Goal: Task Accomplishment & Management: Manage account settings

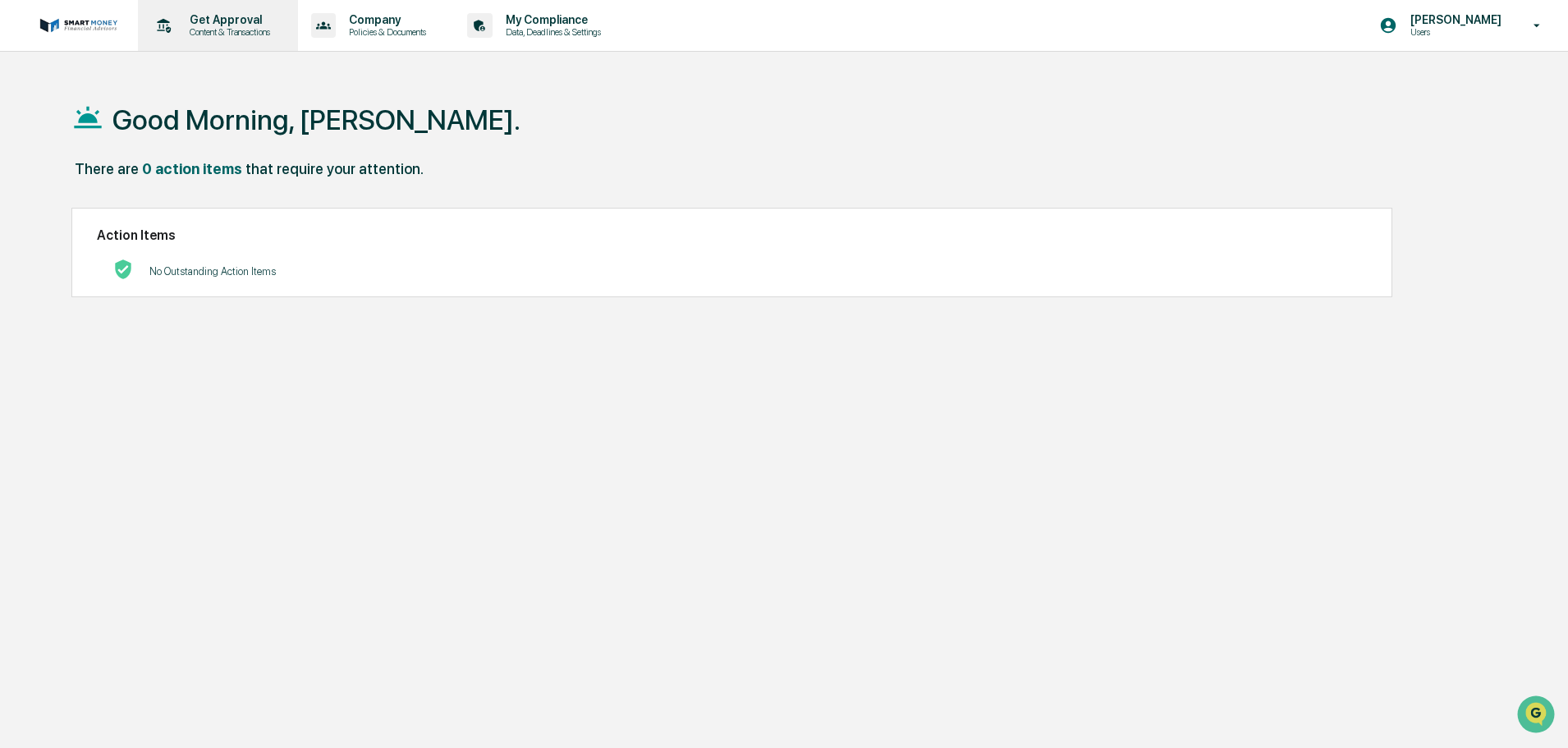
click at [226, 42] on div "Get Approval Content & Transactions" at bounding box center [216, 25] width 144 height 50
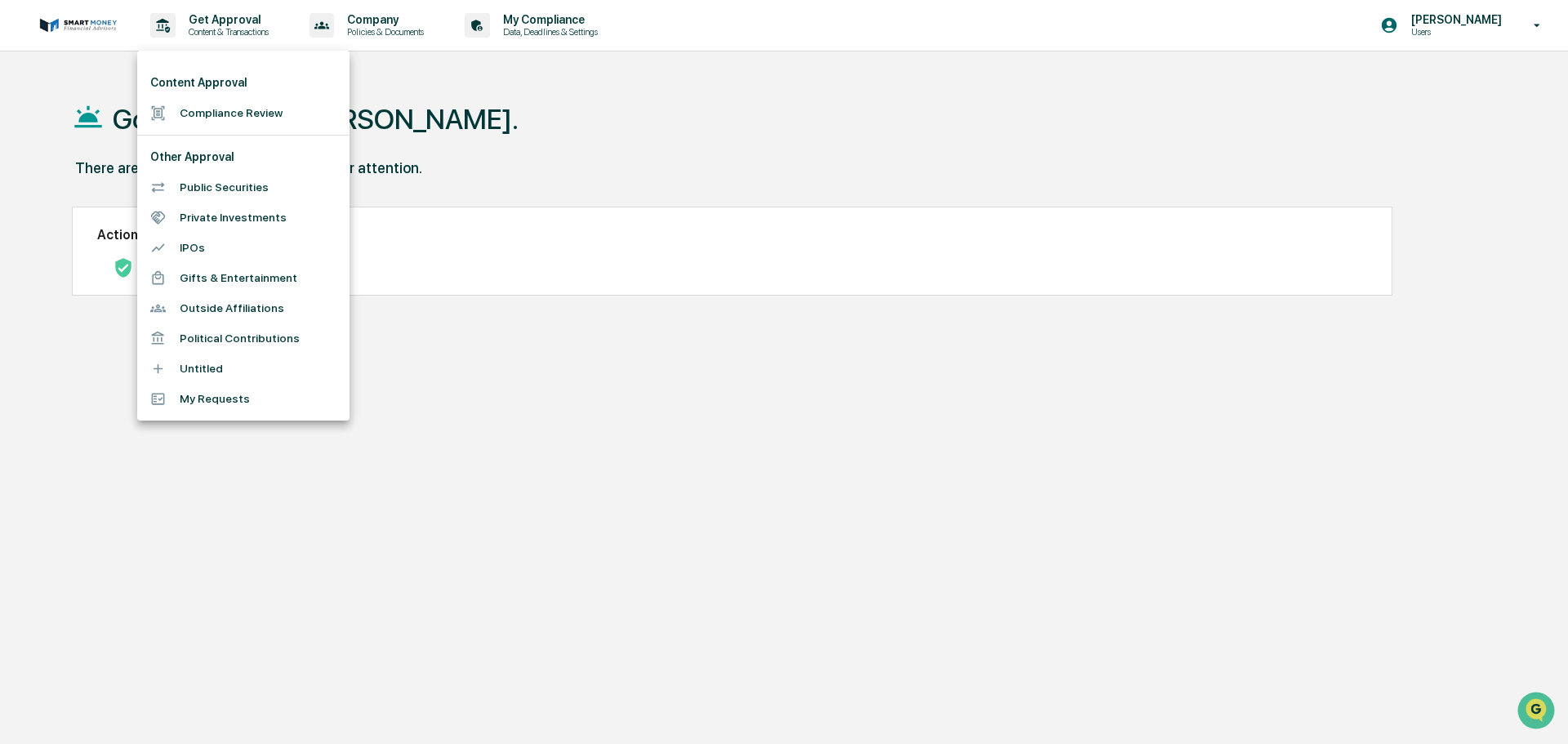
click at [241, 12] on div at bounding box center [784, 372] width 1568 height 744
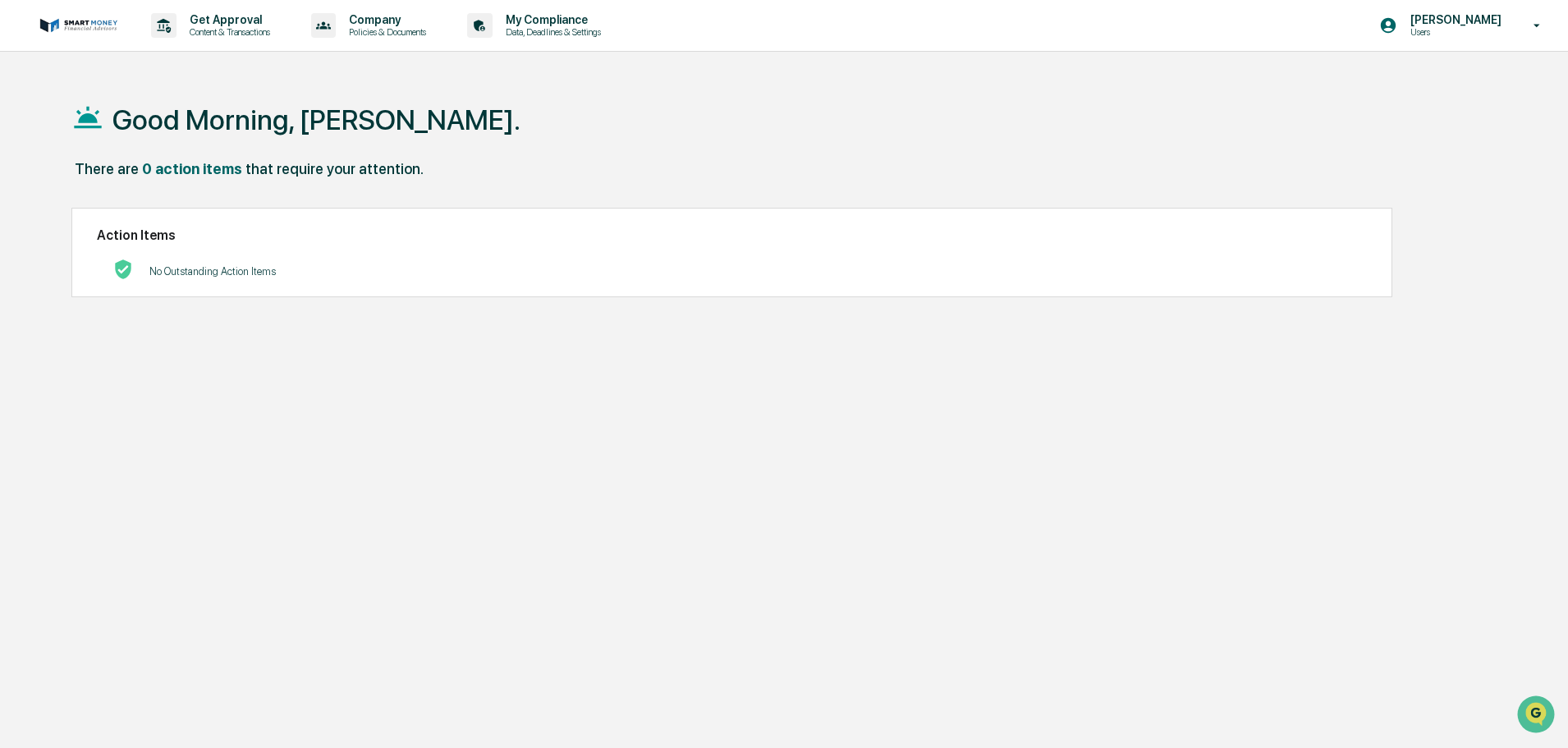
click at [242, 20] on div "Content Approval Compliance Review Other Approval Public Securities Private Inv…" at bounding box center [784, 374] width 1568 height 748
click at [251, 38] on div "Get Approval Content & Transactions" at bounding box center [216, 25] width 144 height 50
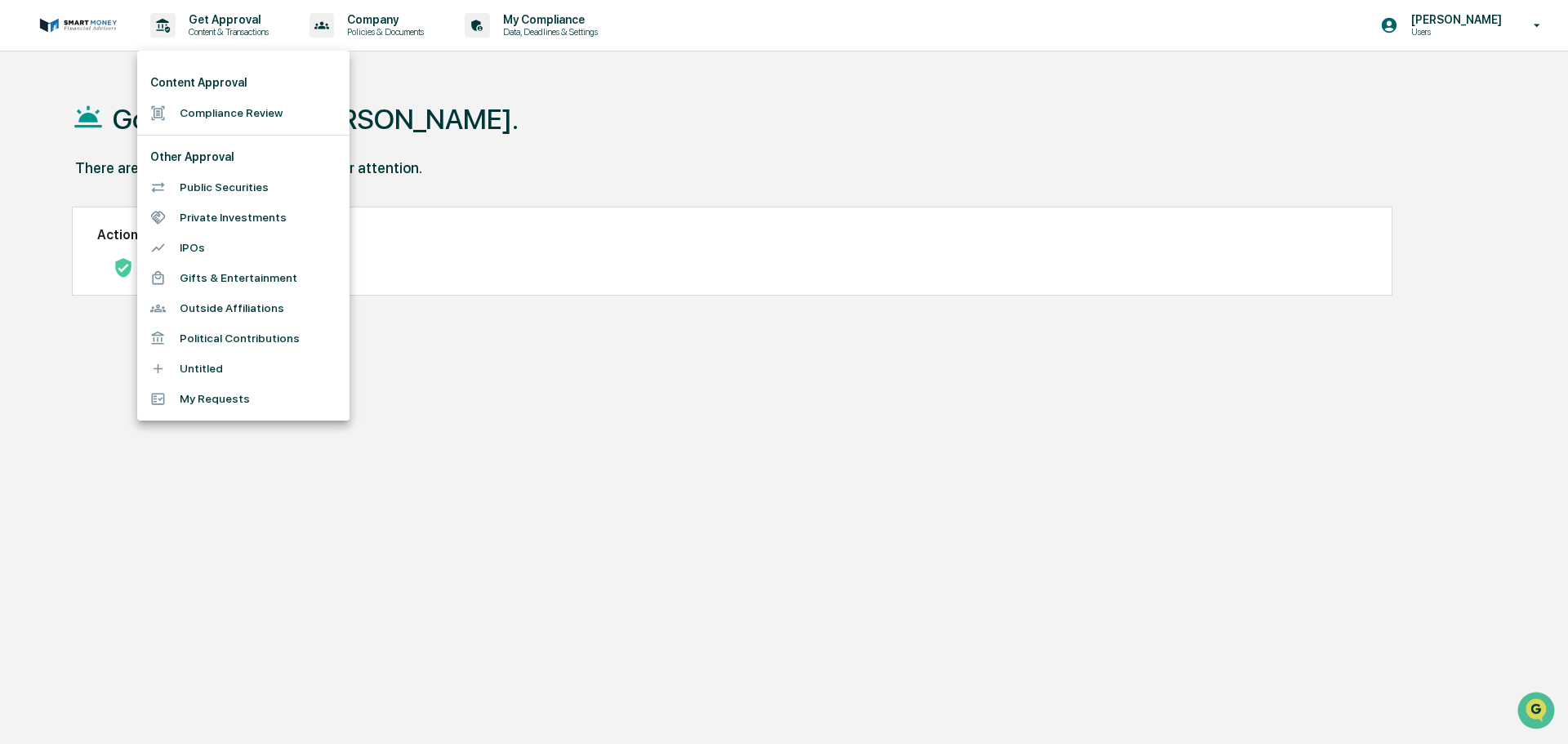
click at [413, 128] on div at bounding box center [784, 372] width 1568 height 744
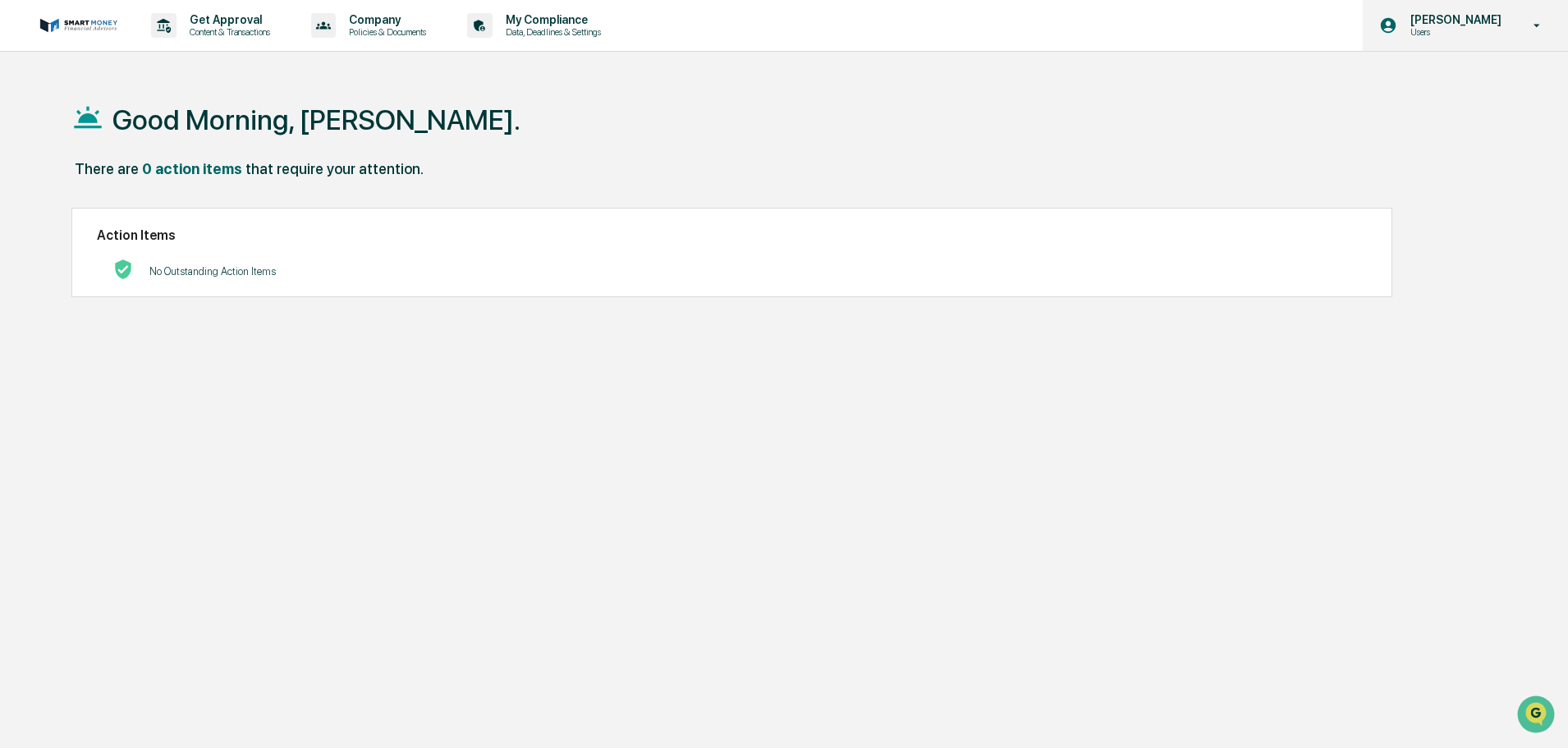
click at [1517, 32] on div "[PERSON_NAME] Users" at bounding box center [1466, 25] width 206 height 50
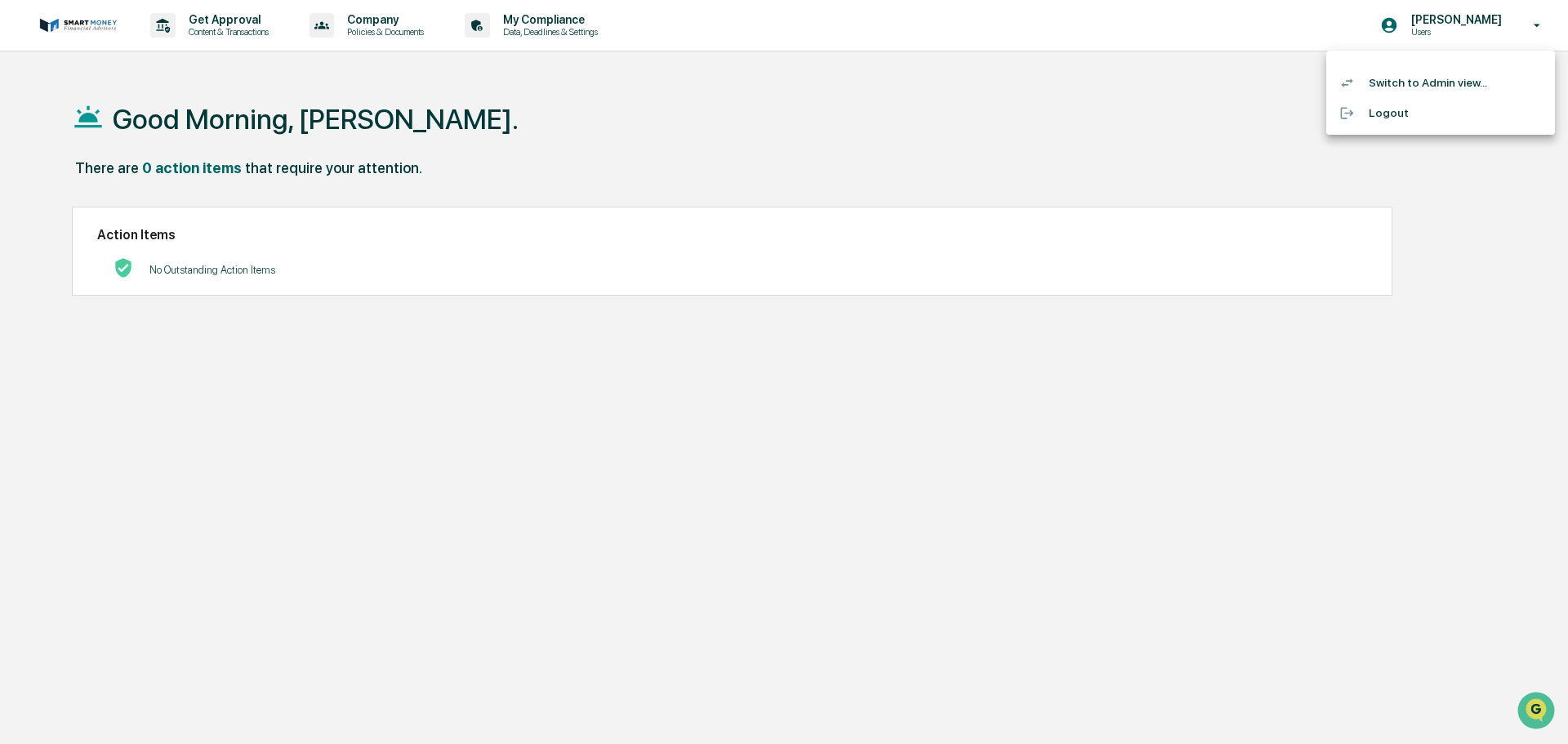
click at [1500, 75] on li "Switch to Admin view..." at bounding box center [1441, 82] width 228 height 30
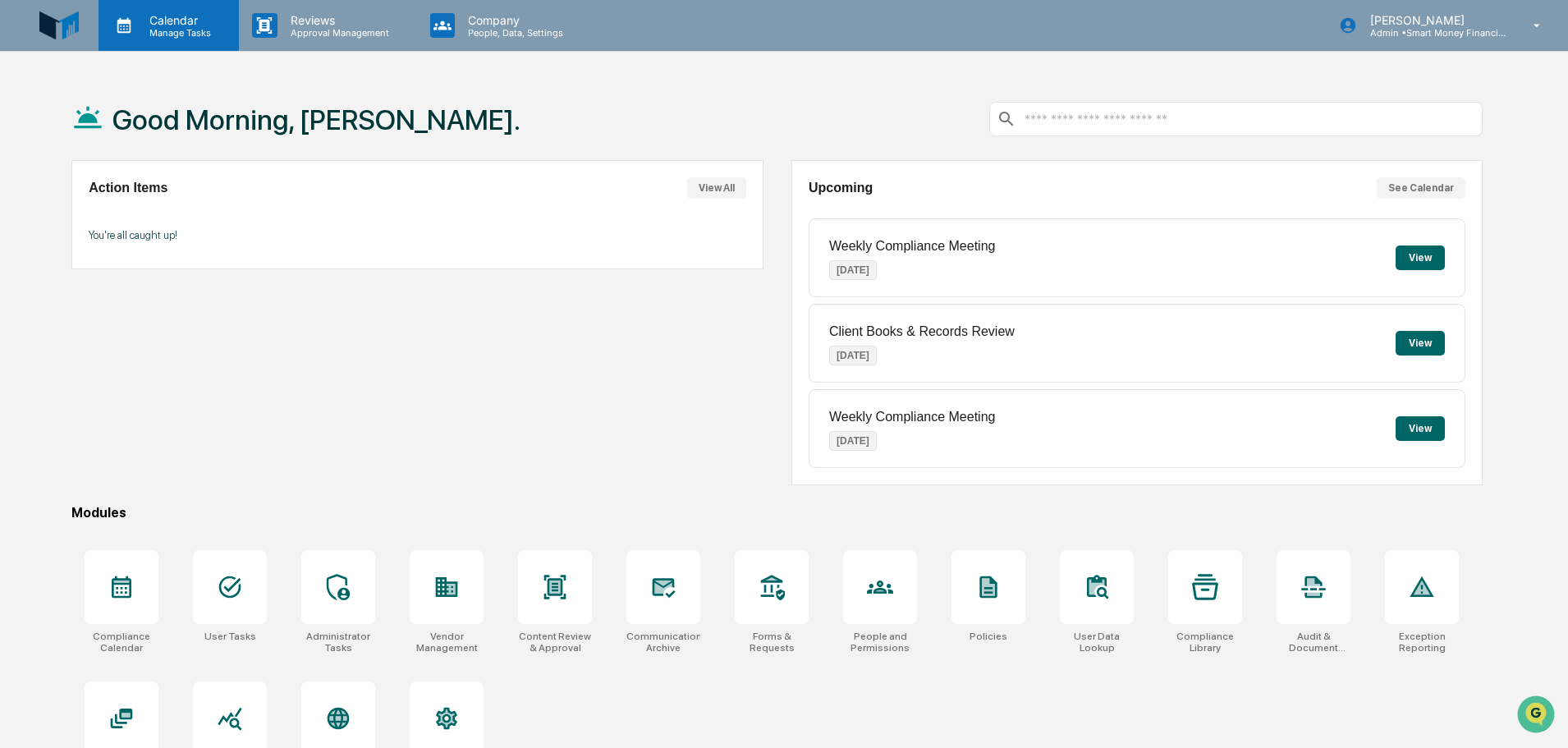
click at [169, 31] on p "Manage Tasks" at bounding box center [177, 33] width 83 height 12
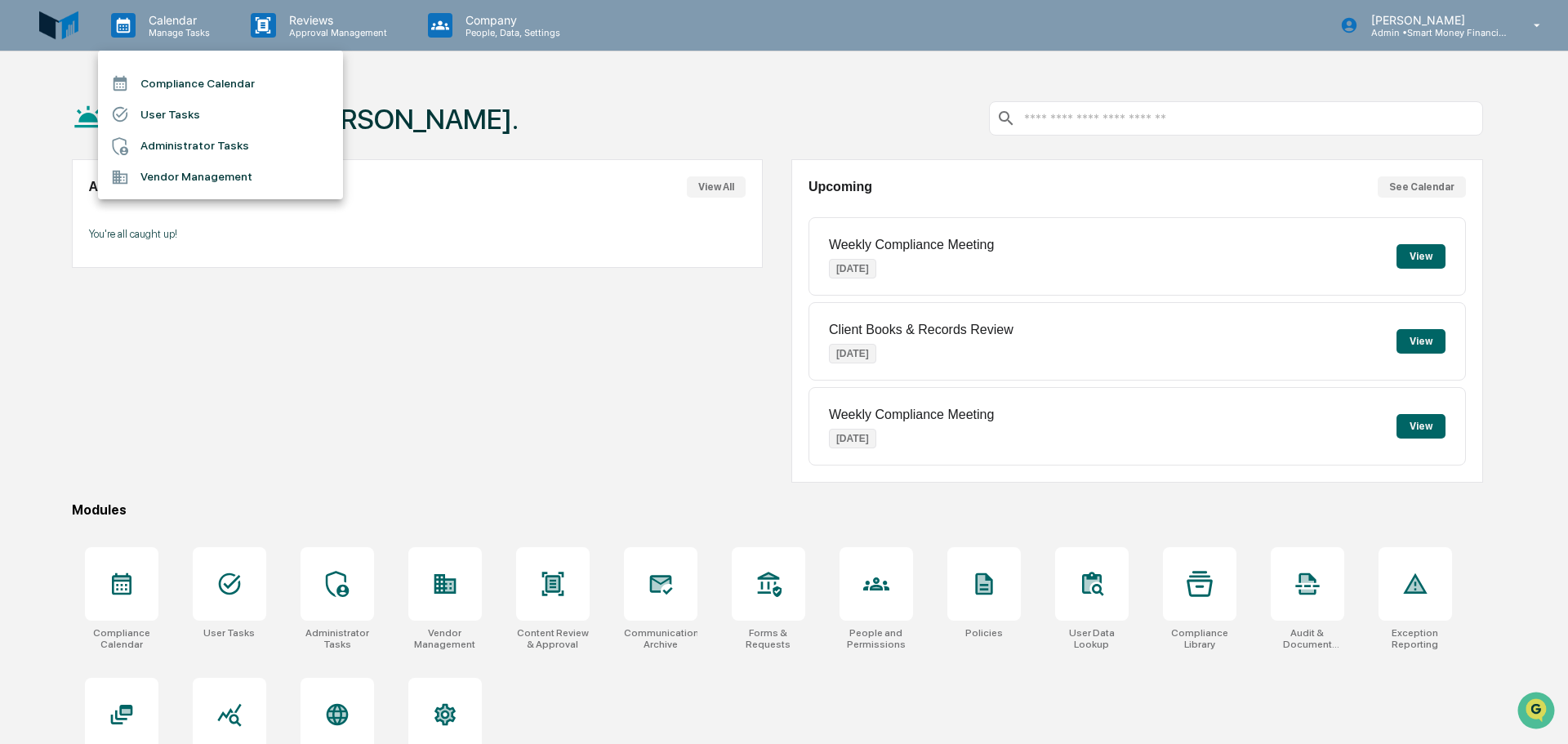
click at [188, 79] on li "Compliance Calendar" at bounding box center [220, 83] width 245 height 31
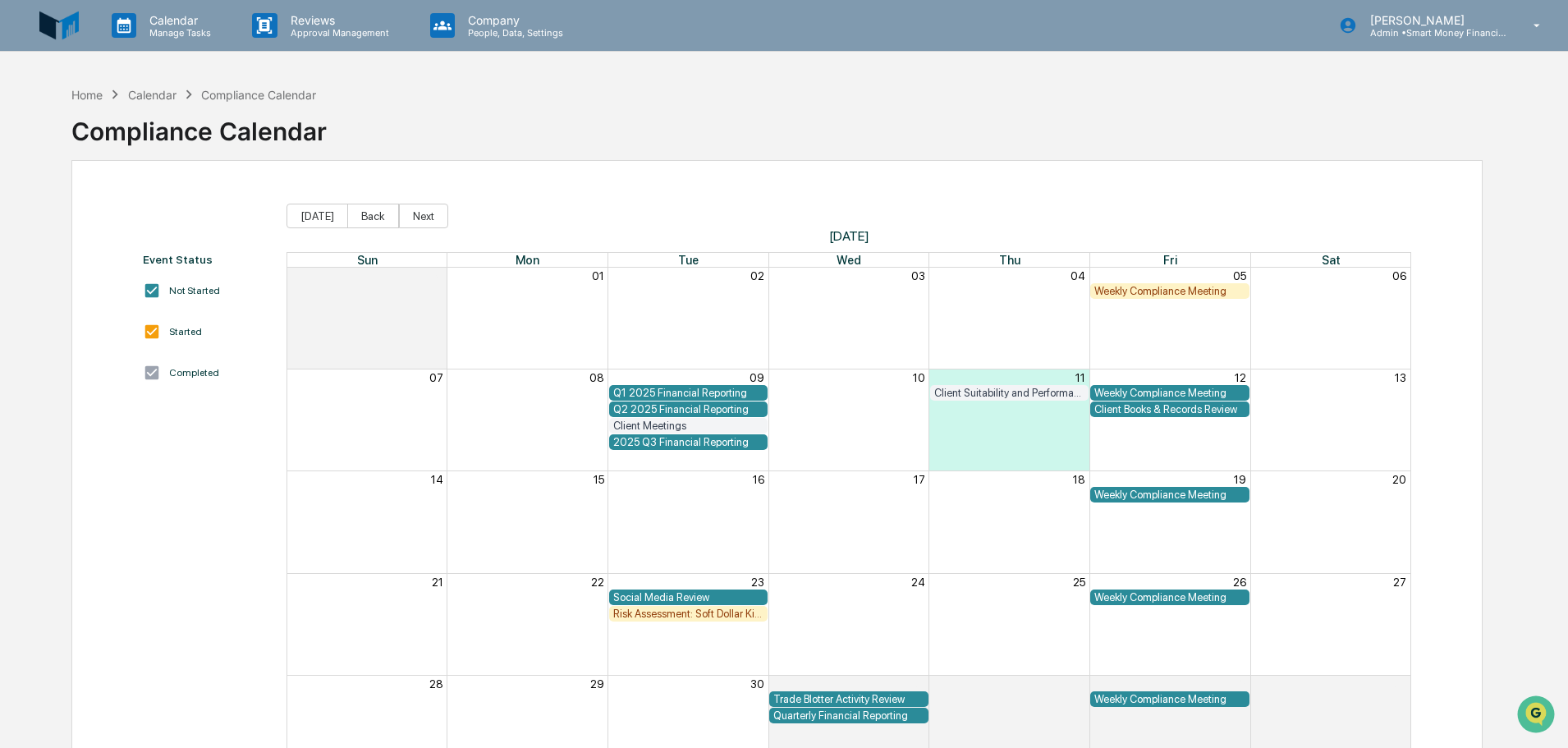
click at [1025, 122] on div "Home Calendar Compliance Calendar Compliance Calendar" at bounding box center [778, 118] width 1412 height 82
click at [213, 40] on div "Calendar Manage Tasks" at bounding box center [168, 25] width 140 height 50
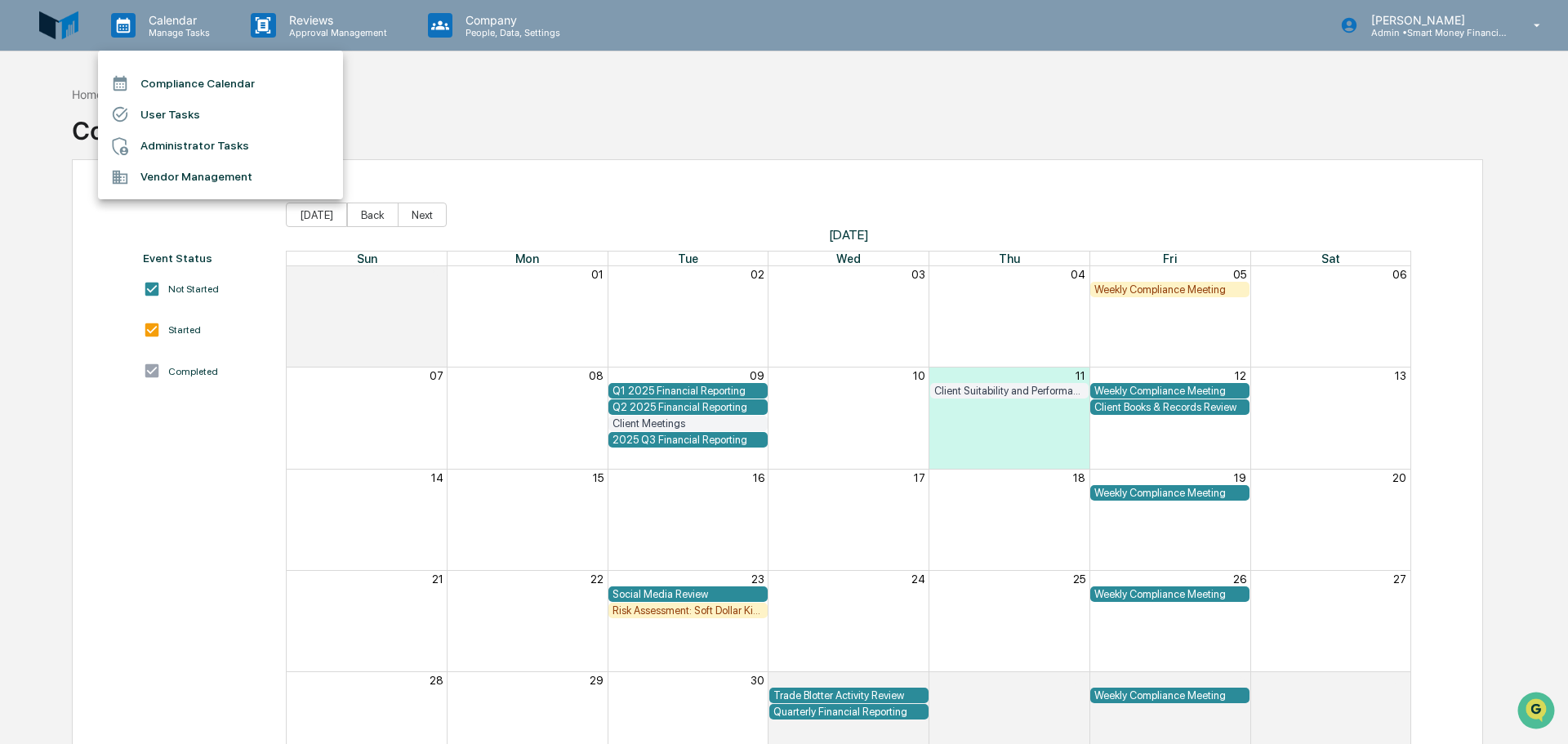
click at [272, 136] on li "Administrator Tasks" at bounding box center [220, 146] width 245 height 31
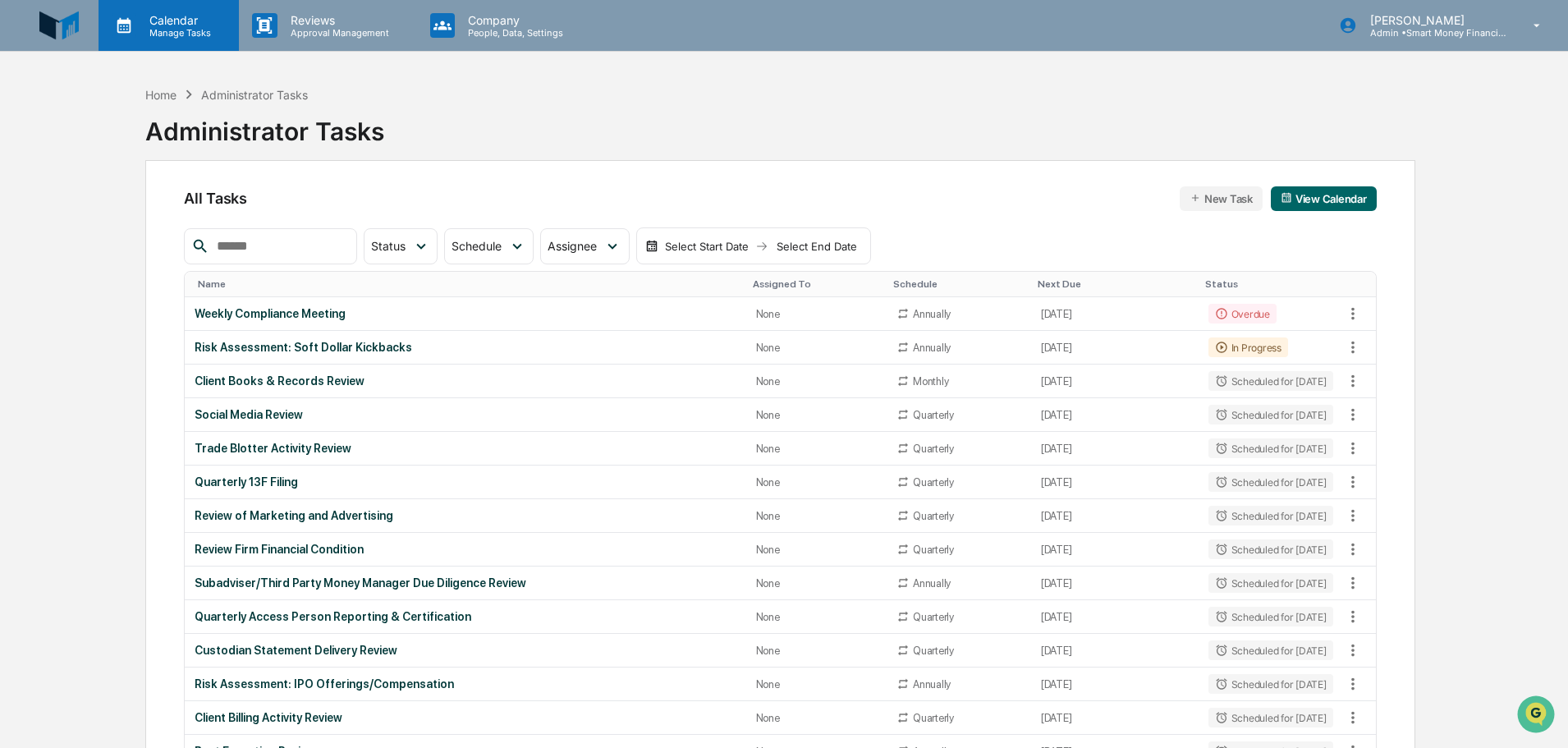
click at [164, 28] on p "Manage Tasks" at bounding box center [177, 33] width 83 height 12
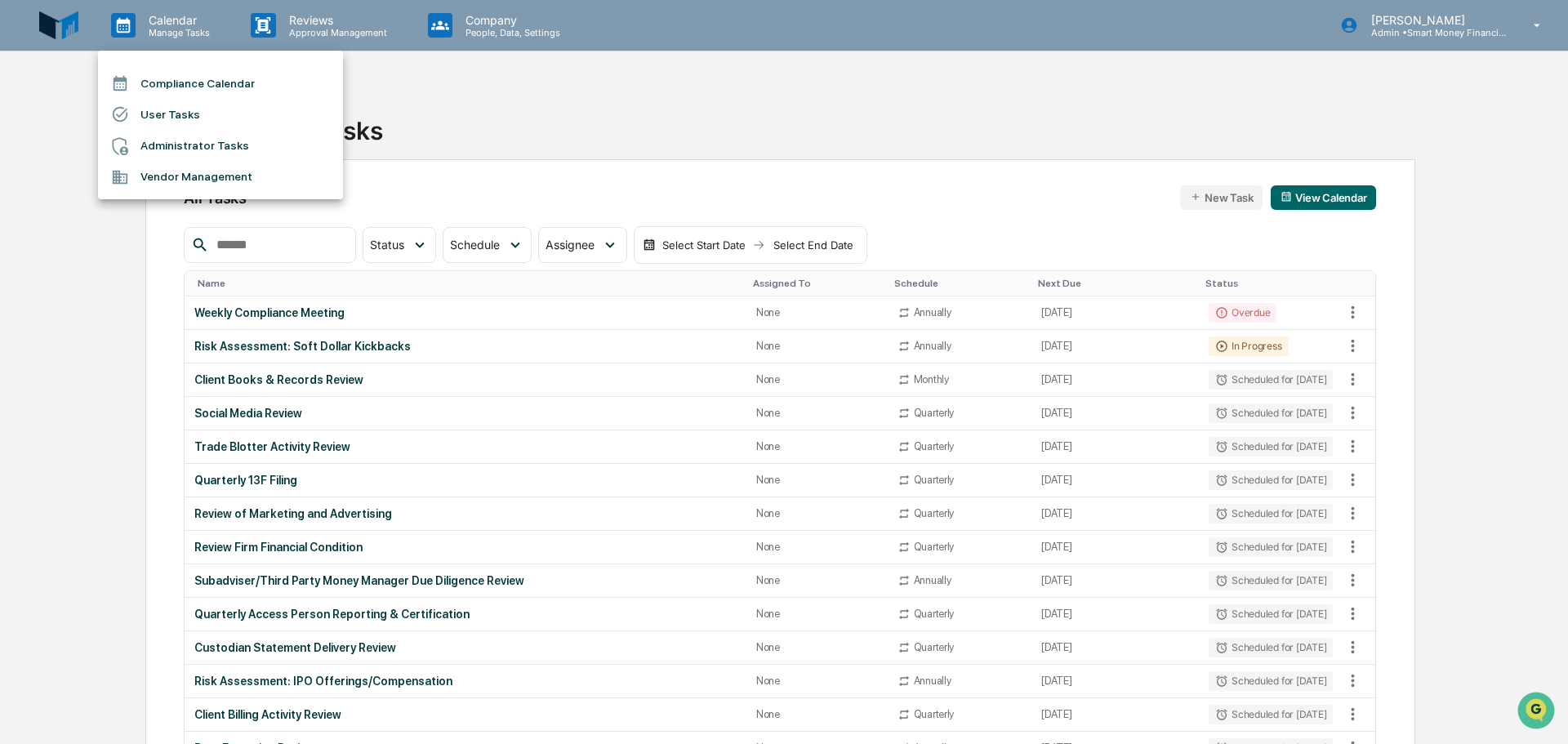
click at [222, 76] on li "Compliance Calendar" at bounding box center [220, 83] width 245 height 31
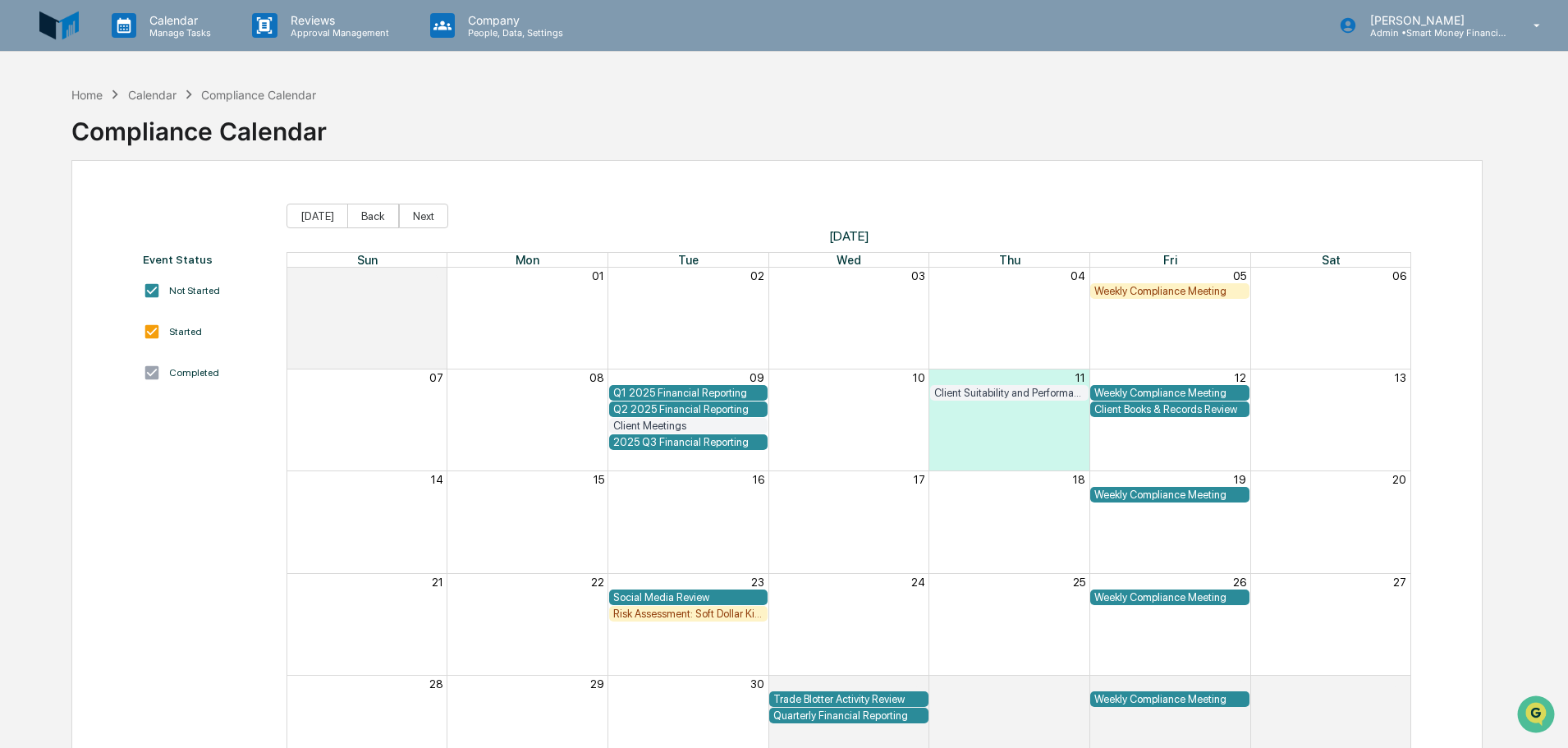
click at [798, 332] on div "Month View" at bounding box center [848, 318] width 161 height 101
click at [181, 41] on div "Calendar Manage Tasks" at bounding box center [168, 25] width 140 height 50
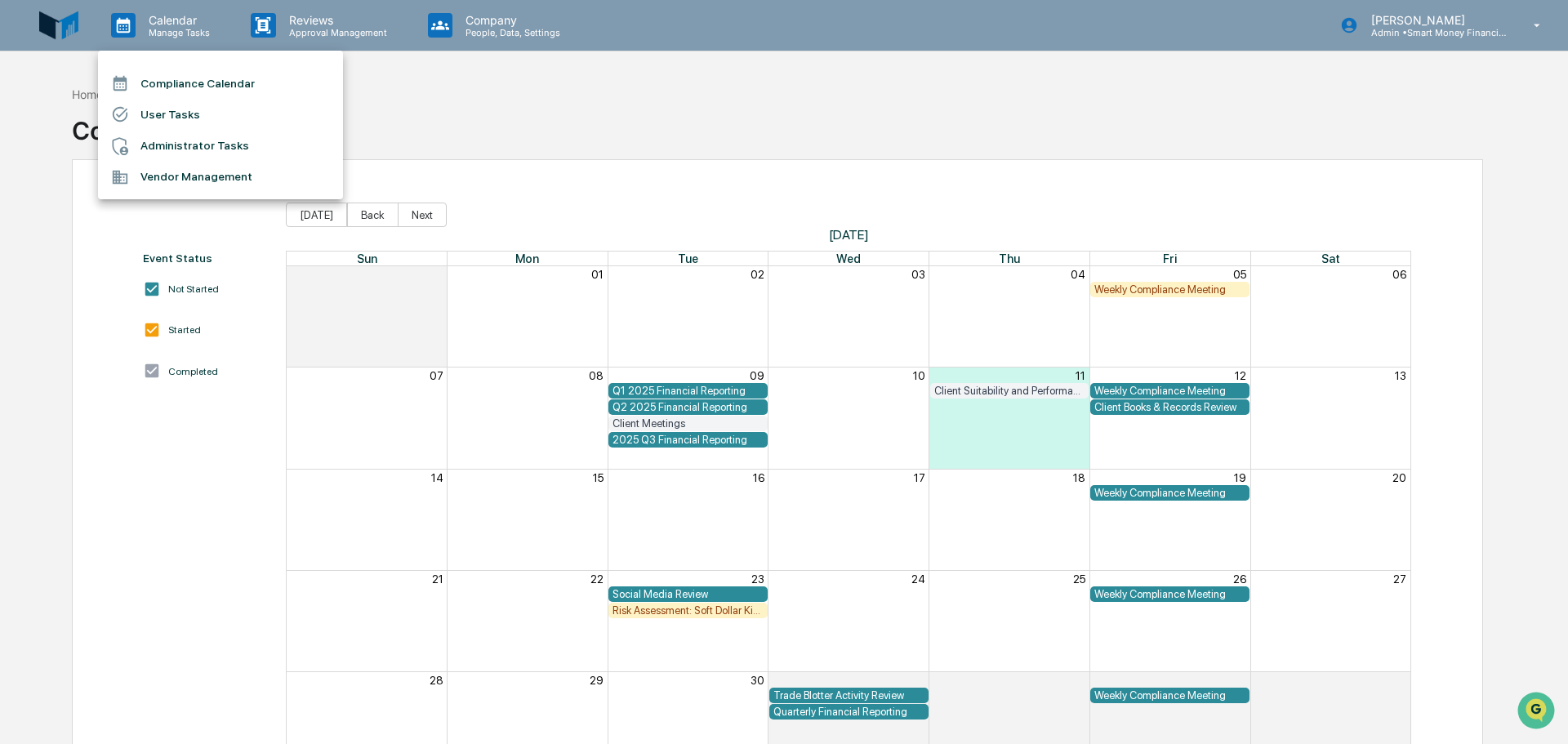
click at [217, 132] on li "Administrator Tasks" at bounding box center [220, 146] width 245 height 31
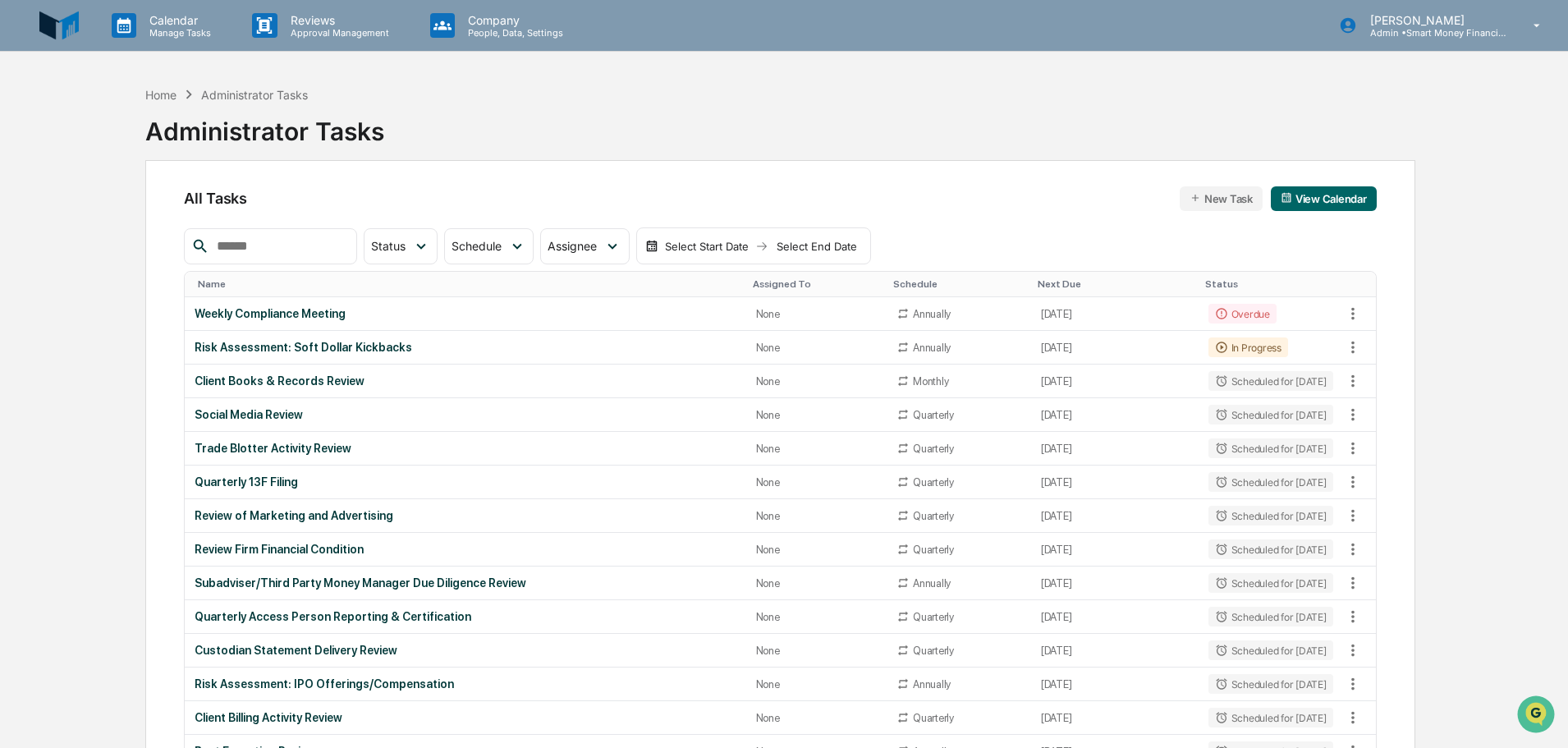
click at [1213, 206] on button "New Task" at bounding box center [1221, 198] width 83 height 25
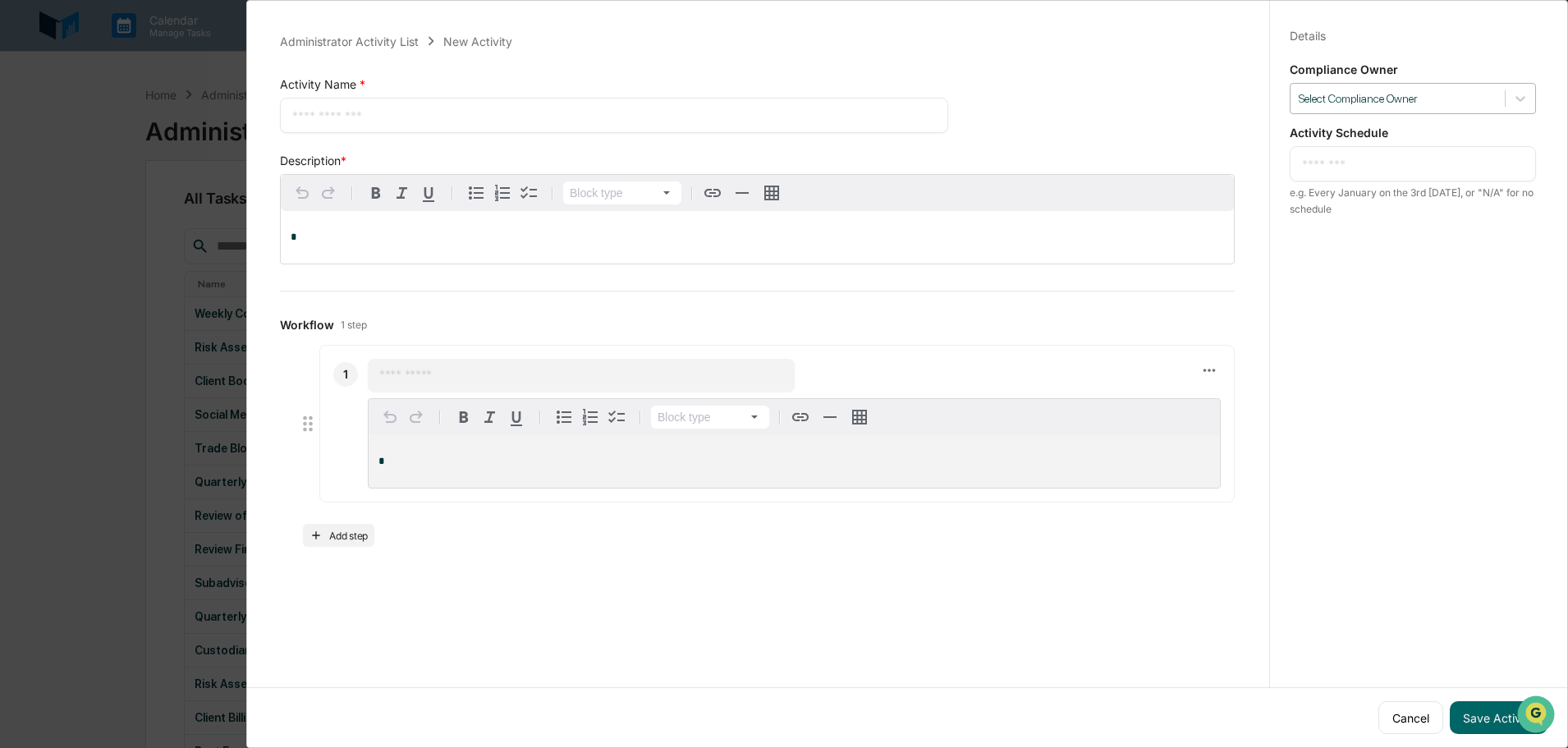
click at [1353, 108] on div "Select Compliance Owner" at bounding box center [1397, 99] width 214 height 22
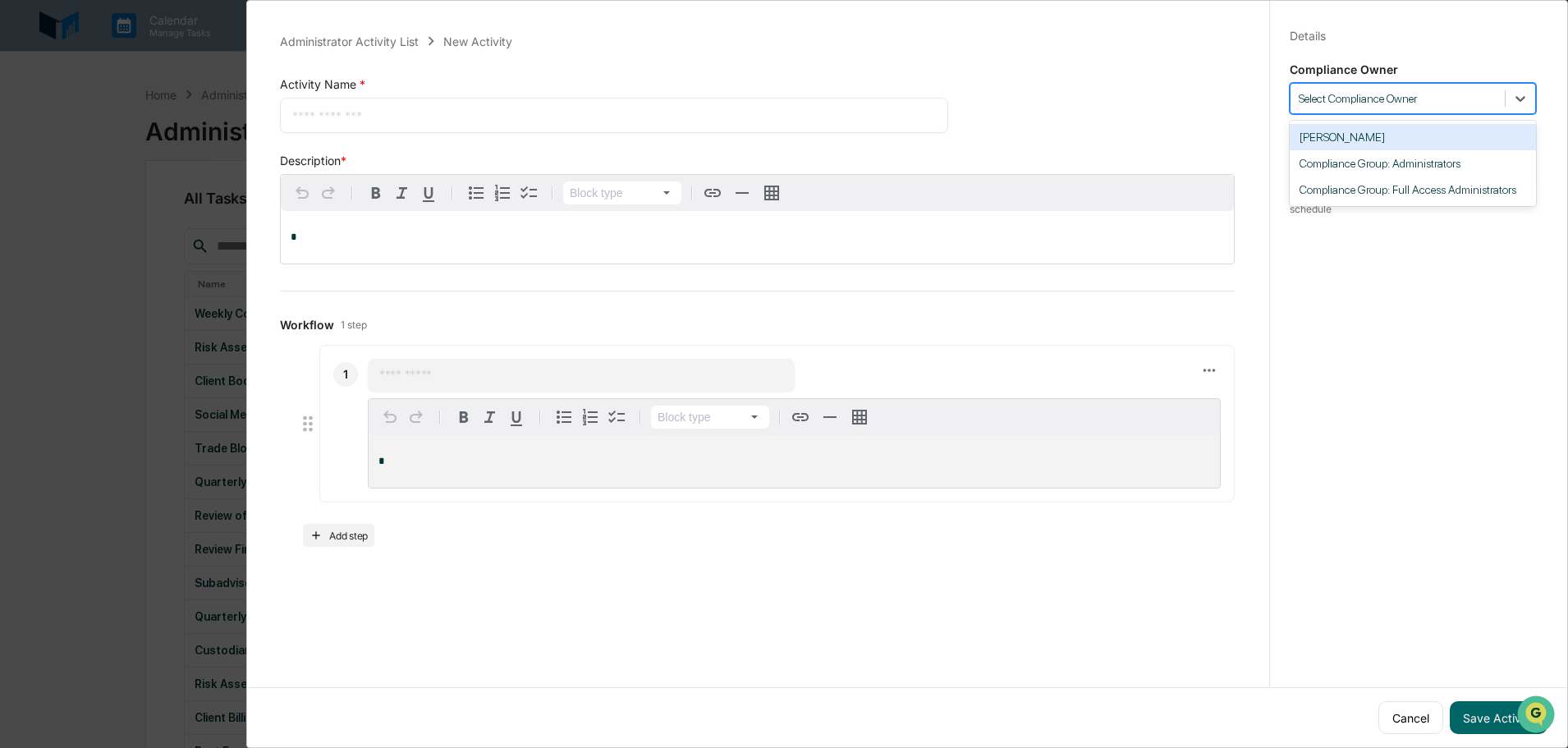
click at [1353, 108] on div "Select Compliance Owner" at bounding box center [1397, 99] width 214 height 22
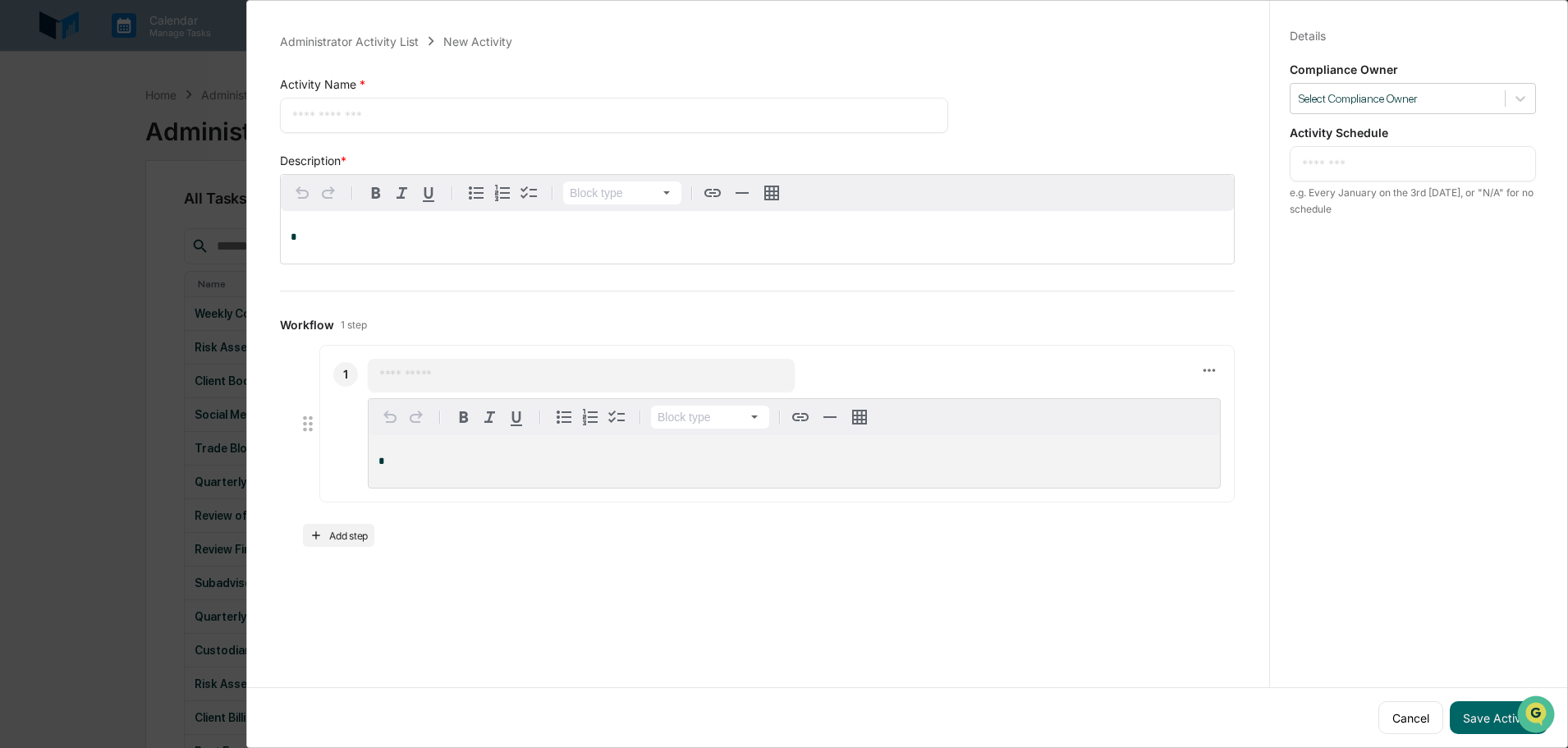
click at [1361, 165] on textarea at bounding box center [1414, 163] width 222 height 17
click at [1382, 701] on button "Cancel" at bounding box center [1411, 718] width 65 height 33
